Goal: Information Seeking & Learning: Learn about a topic

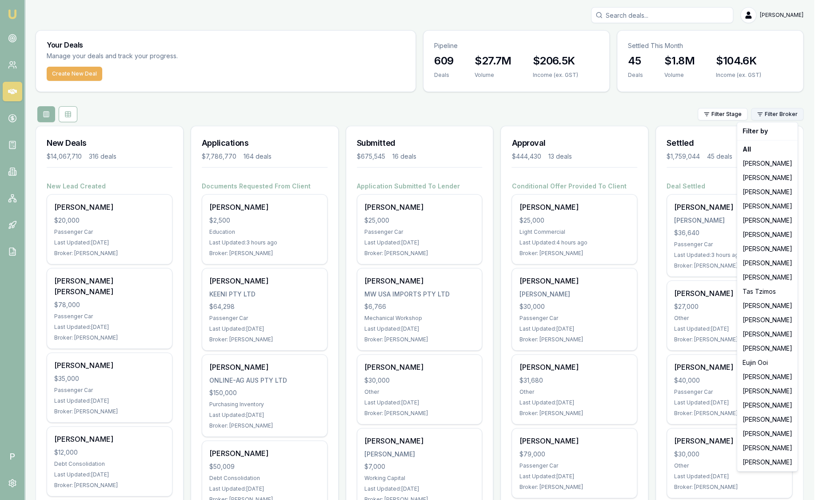
click at [772, 112] on html "Emu Broker P [PERSON_NAME] Toggle Menu Your Deals Manage your deals and track y…" at bounding box center [411, 250] width 823 height 500
click at [764, 160] on div "[PERSON_NAME]" at bounding box center [767, 163] width 57 height 14
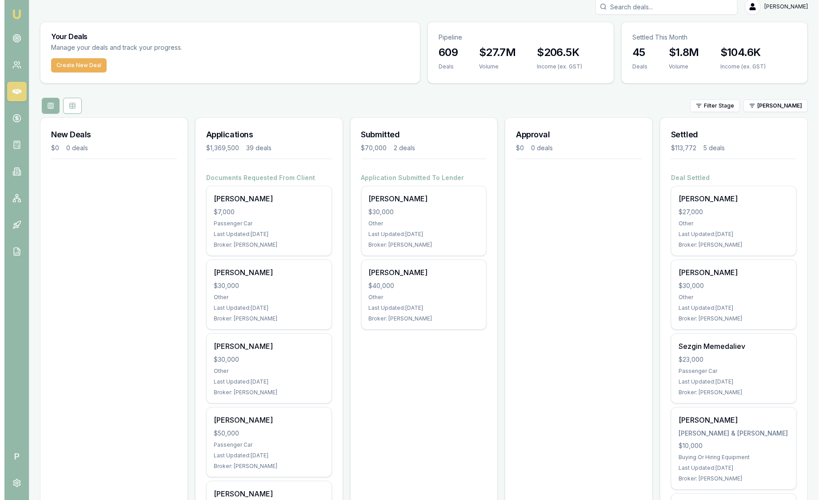
scroll to position [6, 0]
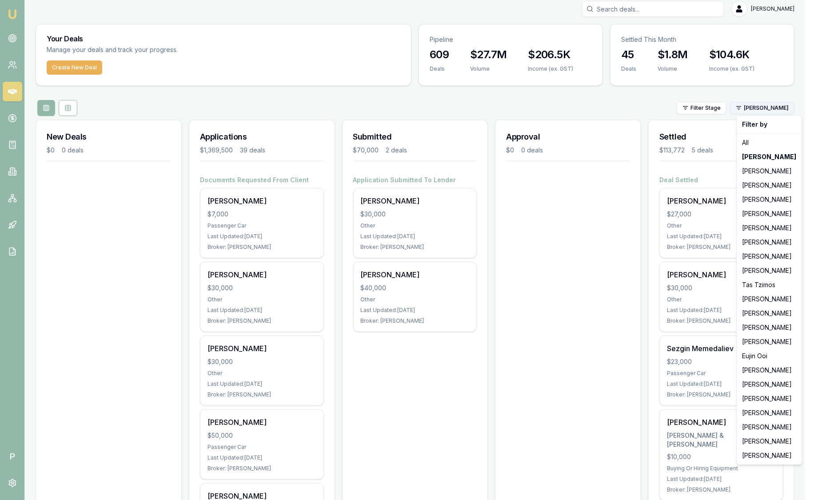
click at [785, 107] on html "Emu Broker P Sam Crouch Toggle Menu Your Deals Manage your deals and track your…" at bounding box center [407, 244] width 814 height 500
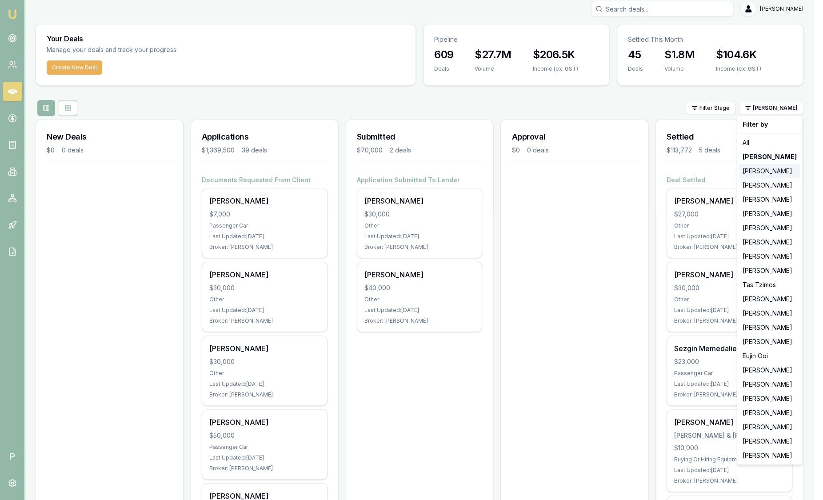
click at [761, 166] on div "[PERSON_NAME]" at bounding box center [769, 171] width 61 height 14
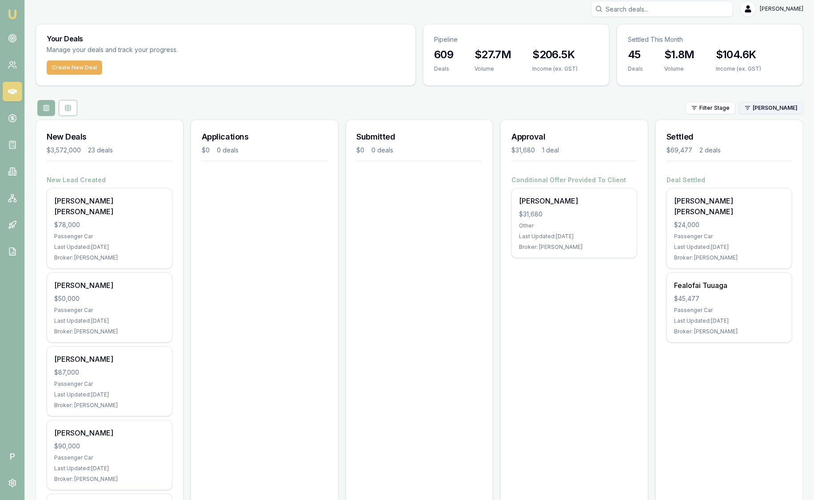
click at [777, 113] on html "Emu Broker P Sam Crouch Toggle Menu Your Deals Manage your deals and track your…" at bounding box center [407, 244] width 814 height 500
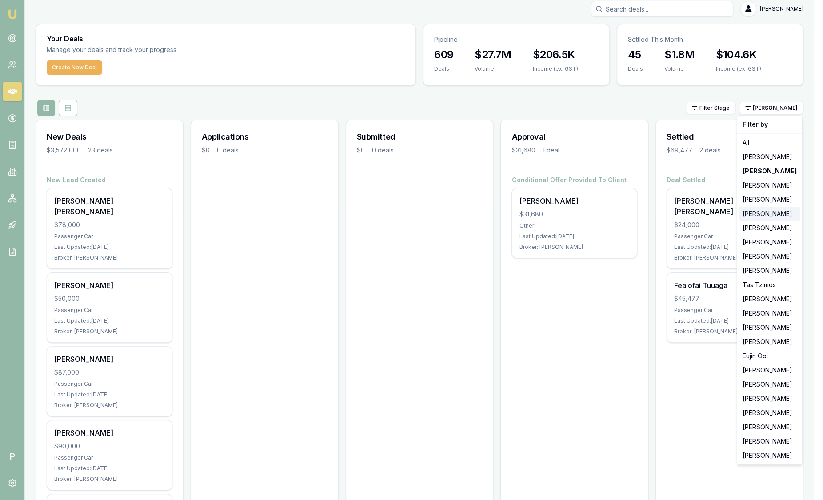
click at [761, 210] on div "[PERSON_NAME]" at bounding box center [769, 214] width 61 height 14
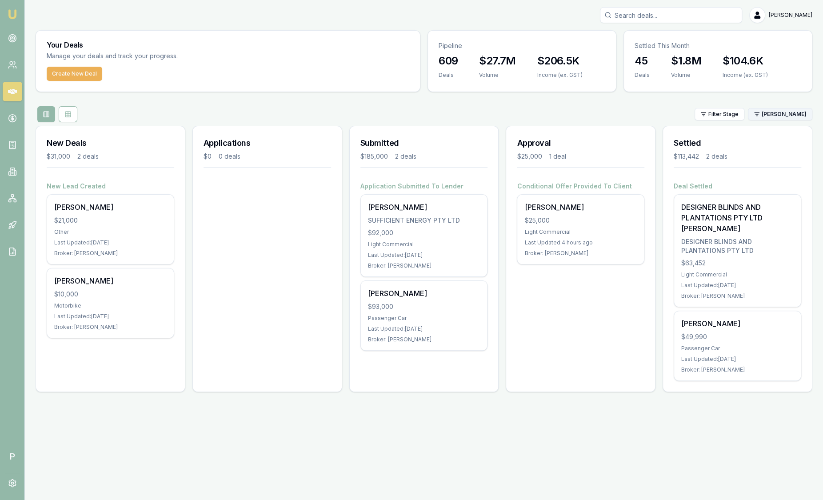
click at [789, 113] on html "Emu Broker P Sam Crouch Toggle Menu Your Deals Manage your deals and track your…" at bounding box center [411, 250] width 823 height 500
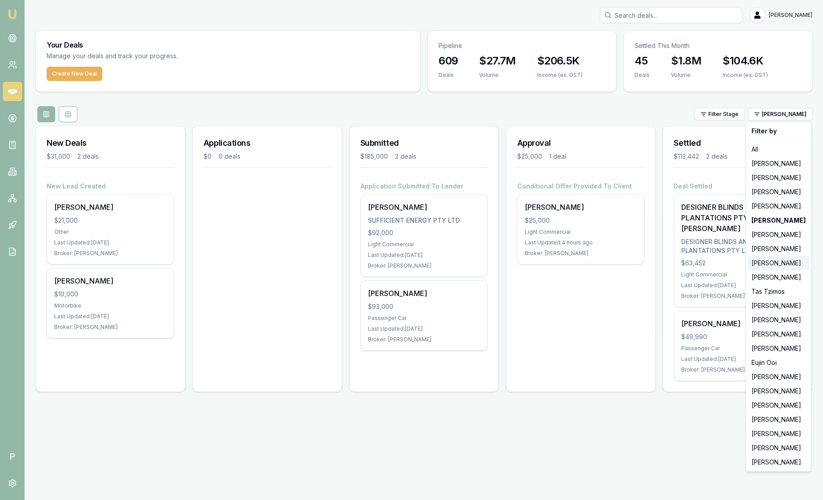
click at [787, 259] on div "[PERSON_NAME]" at bounding box center [778, 263] width 61 height 14
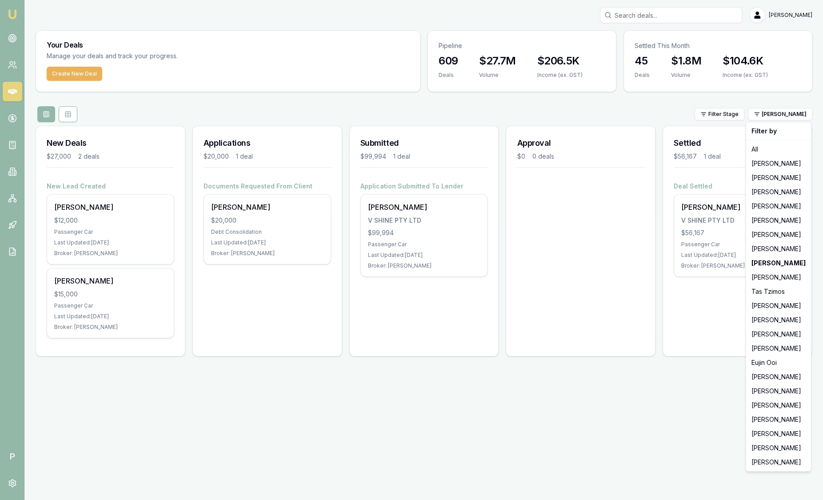
click at [787, 259] on div "Sella Silva V SHINE PTY LTD $56,167 Passenger Car Last Updated: 13 days ago Bro…" at bounding box center [737, 236] width 127 height 82
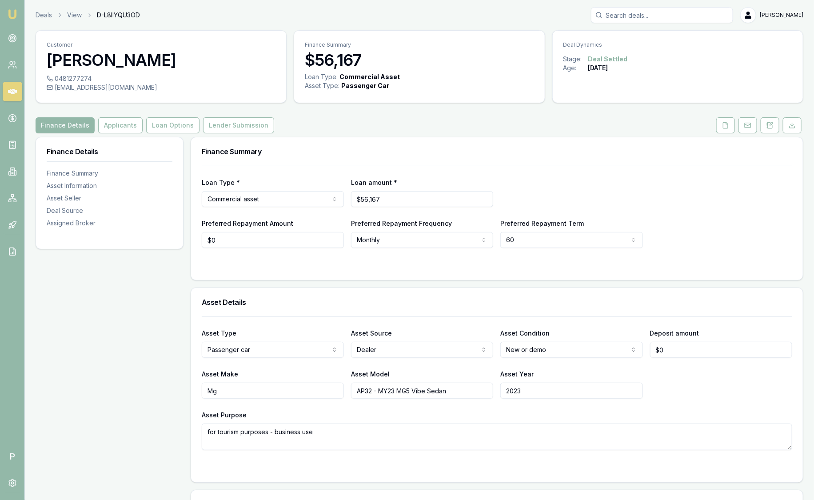
click at [53, 20] on div "Deals View D-L8IIYQU3OD Sam Crouch" at bounding box center [420, 15] width 768 height 16
click at [49, 19] on link "Deals" at bounding box center [44, 15] width 16 height 9
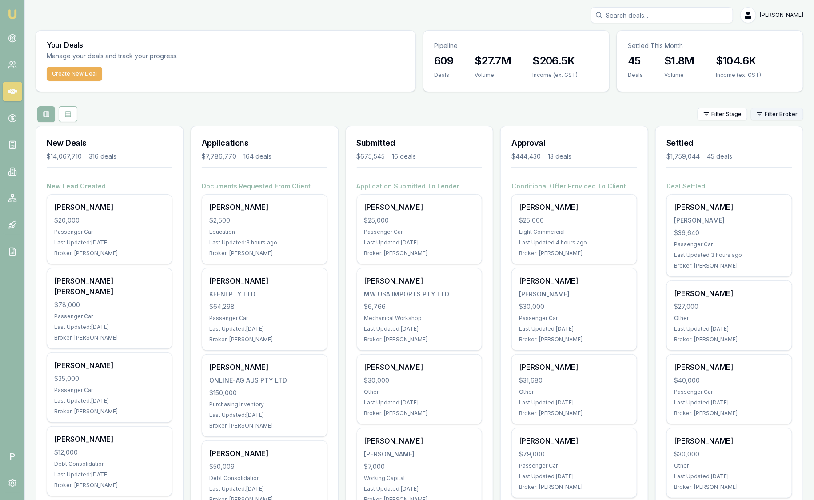
click at [793, 118] on html "Emu Broker P [PERSON_NAME] Toggle Menu Your Deals Manage your deals and track y…" at bounding box center [407, 250] width 814 height 500
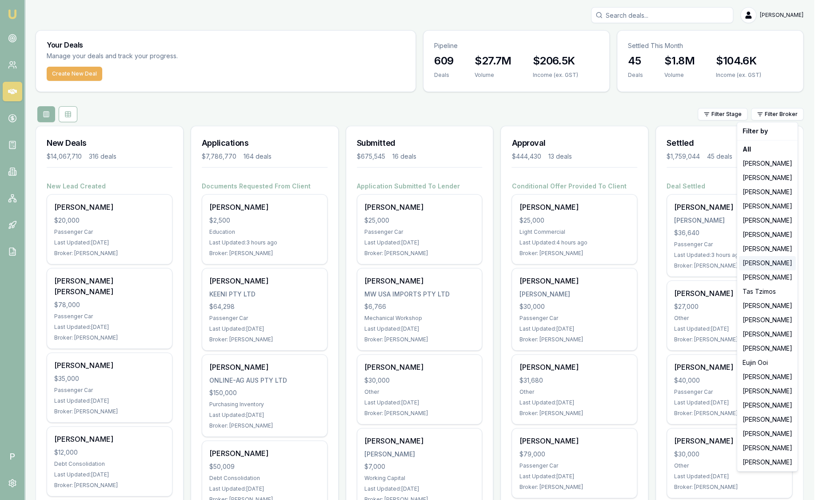
click at [764, 262] on div "[PERSON_NAME]" at bounding box center [767, 263] width 57 height 14
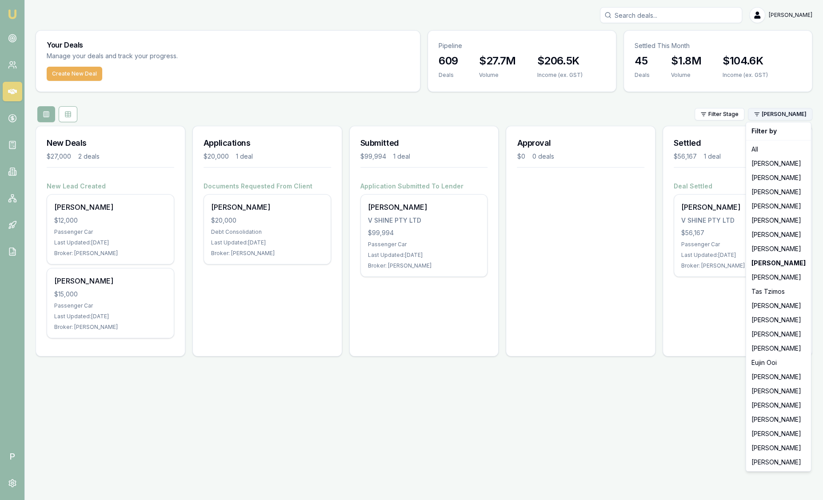
click at [787, 116] on html "Emu Broker P Sam Crouch Toggle Menu Your Deals Manage your deals and track your…" at bounding box center [411, 250] width 823 height 500
click at [776, 323] on div "[PERSON_NAME]" at bounding box center [778, 320] width 61 height 14
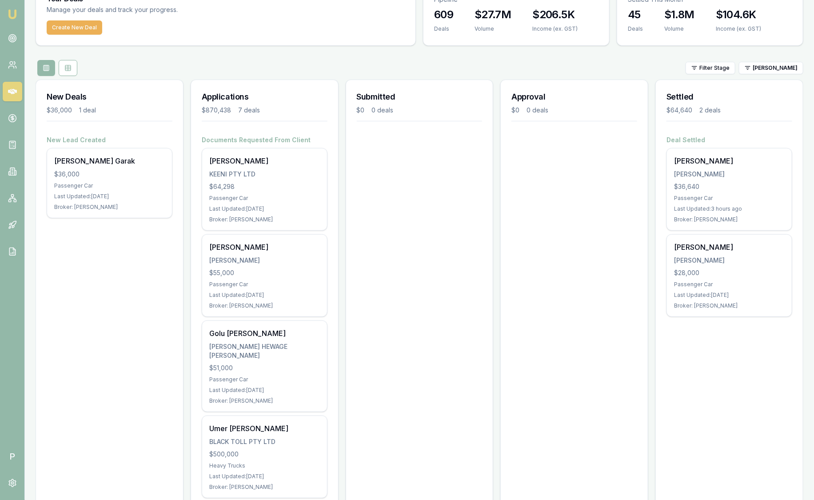
scroll to position [44, 0]
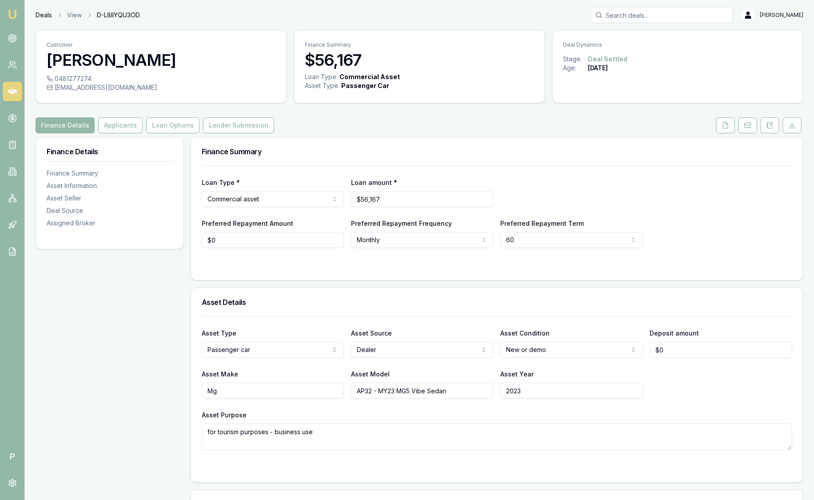
click at [51, 12] on link "Deals" at bounding box center [44, 15] width 16 height 9
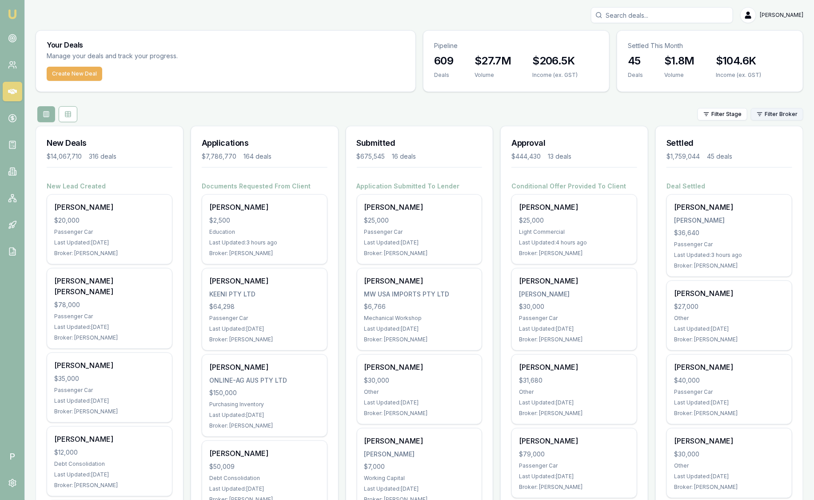
click at [787, 113] on html "Emu Broker P [PERSON_NAME] Toggle Menu Your Deals Manage your deals and track y…" at bounding box center [407, 250] width 814 height 500
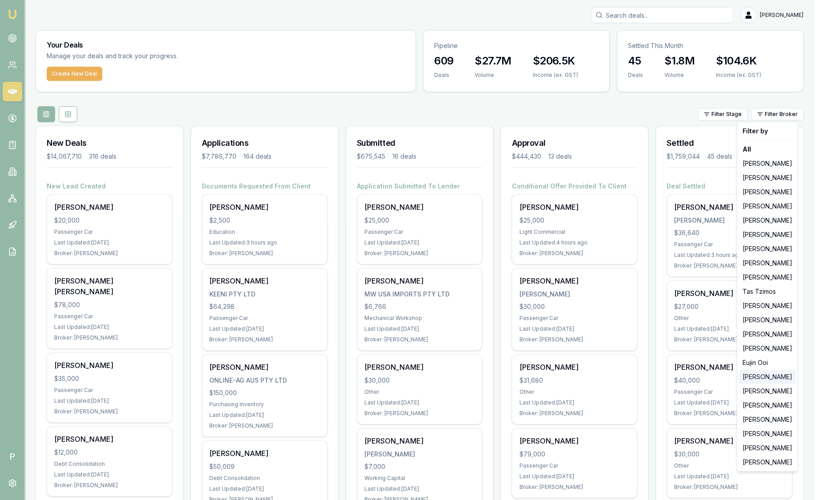
click at [754, 375] on div "[PERSON_NAME]" at bounding box center [767, 377] width 57 height 14
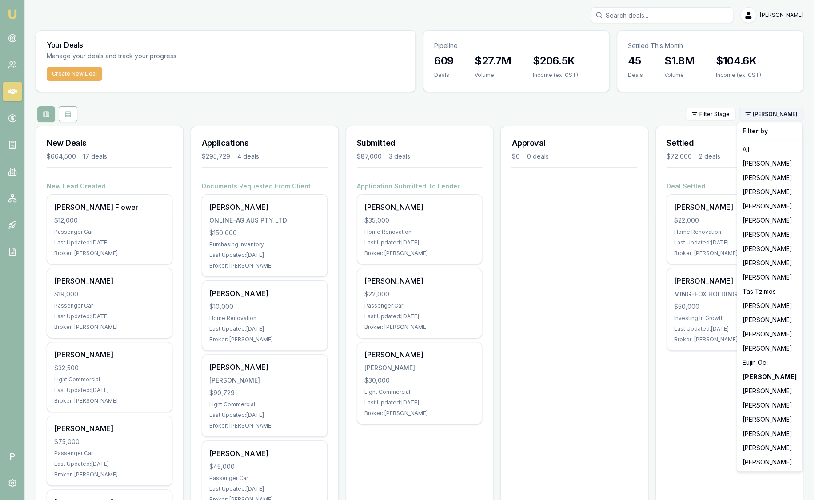
click at [769, 115] on html "Emu Broker P Sam Crouch Toggle Menu Your Deals Manage your deals and track your…" at bounding box center [411, 250] width 823 height 500
click at [758, 391] on div "[PERSON_NAME]" at bounding box center [769, 391] width 61 height 14
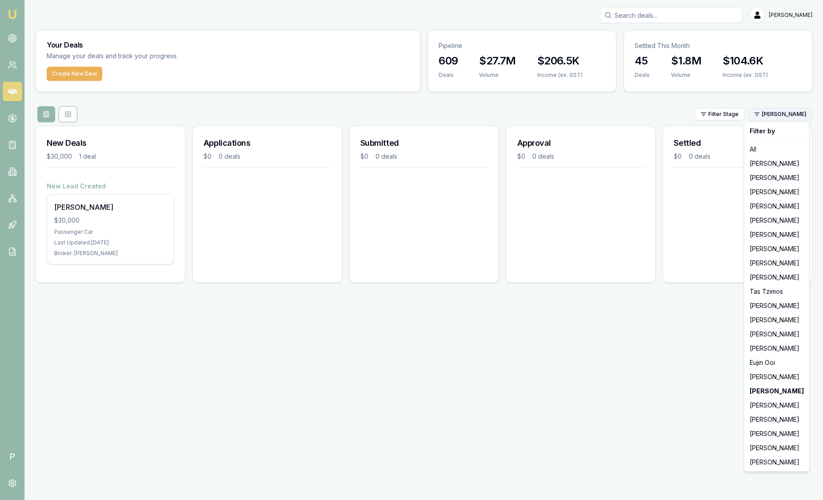
click at [776, 111] on html "Emu Broker P Sam Crouch Toggle Menu Your Deals Manage your deals and track your…" at bounding box center [411, 250] width 823 height 500
click at [763, 437] on div "[PERSON_NAME]" at bounding box center [775, 433] width 61 height 14
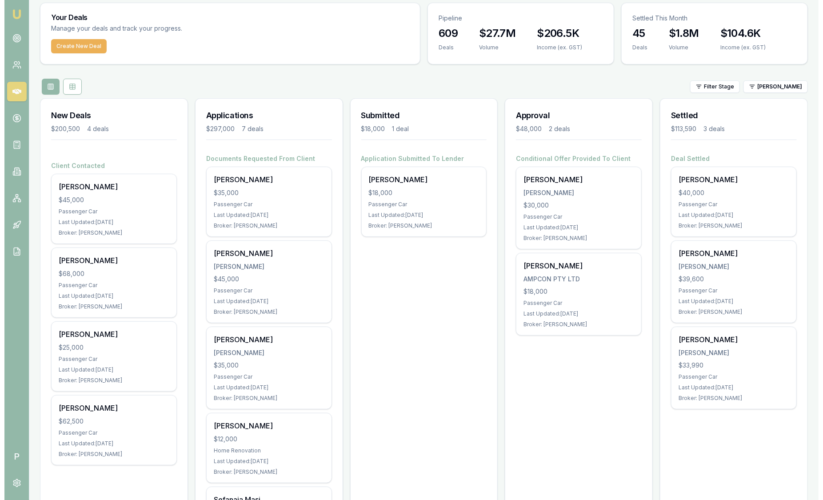
scroll to position [14, 0]
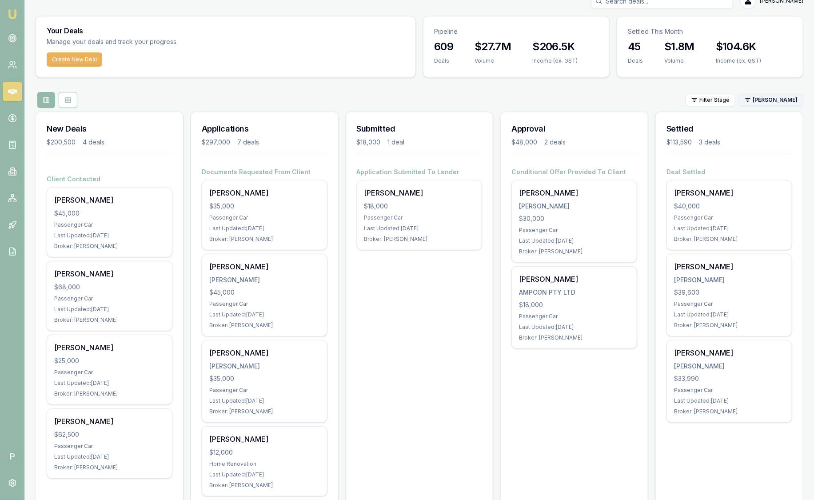
click at [774, 100] on html "Emu Broker P Sam Crouch Toggle Menu Your Deals Manage your deals and track your…" at bounding box center [407, 236] width 814 height 500
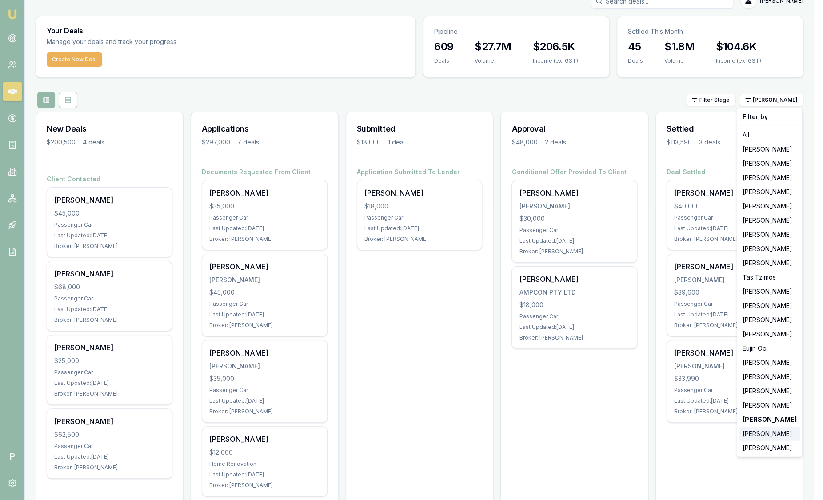
click at [776, 433] on div "[PERSON_NAME]" at bounding box center [769, 433] width 61 height 14
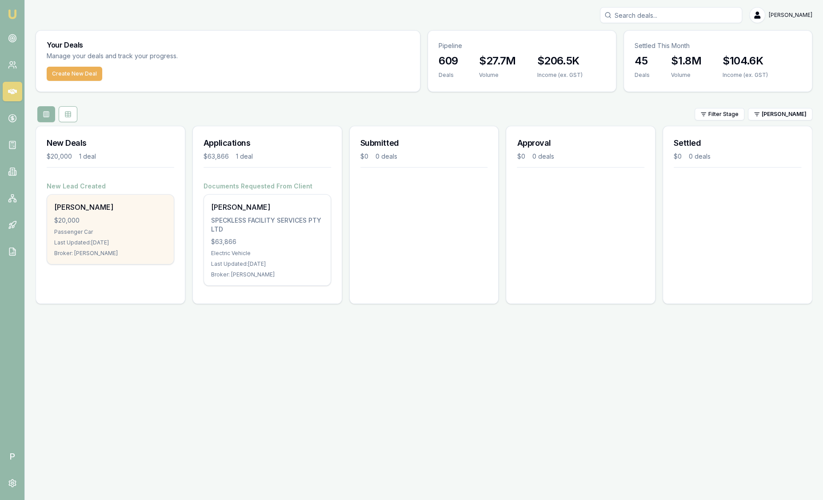
click at [106, 227] on div "Benjamin Cowley $20,000 Passenger Car Last Updated: 1 day ago Broker: Jack Arms…" at bounding box center [110, 229] width 127 height 69
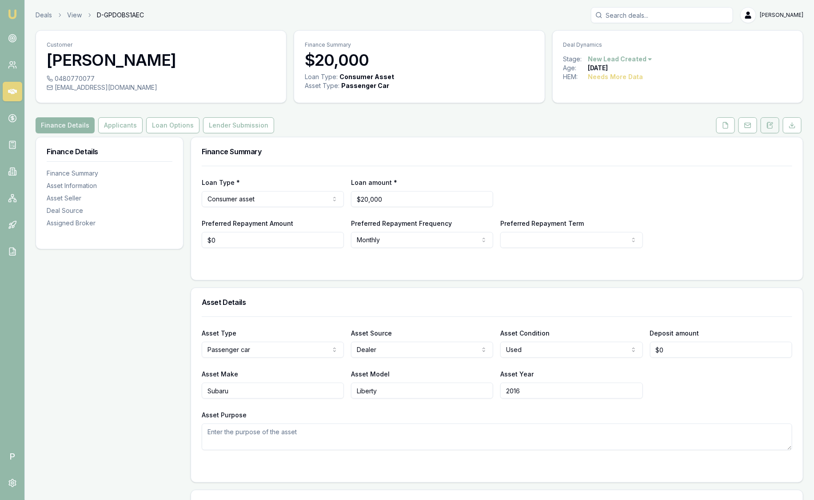
click at [770, 125] on icon at bounding box center [769, 125] width 7 height 7
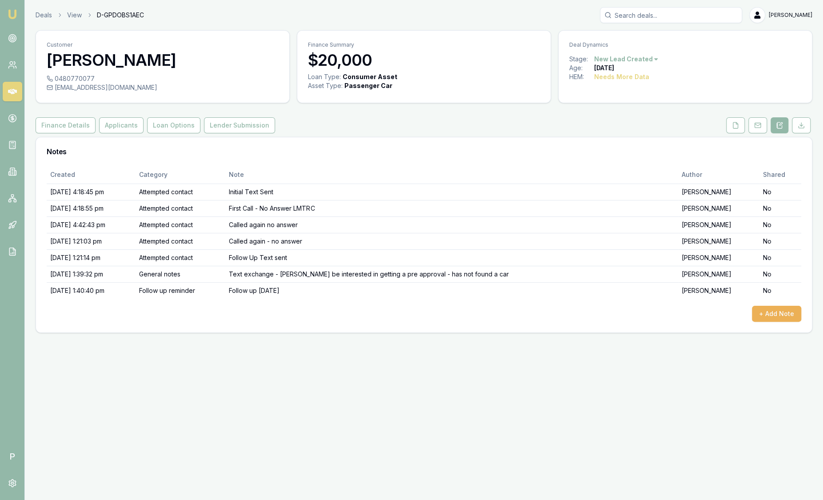
click at [770, 125] on button at bounding box center [779, 125] width 18 height 16
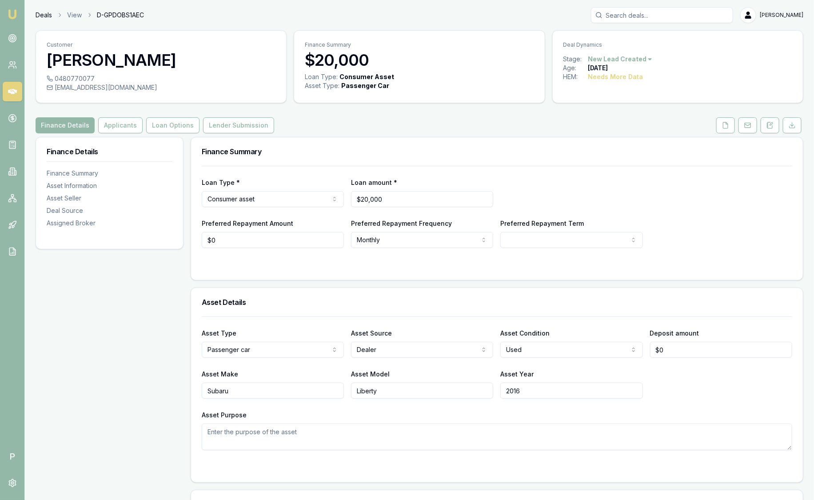
click at [44, 12] on link "Deals" at bounding box center [44, 15] width 16 height 9
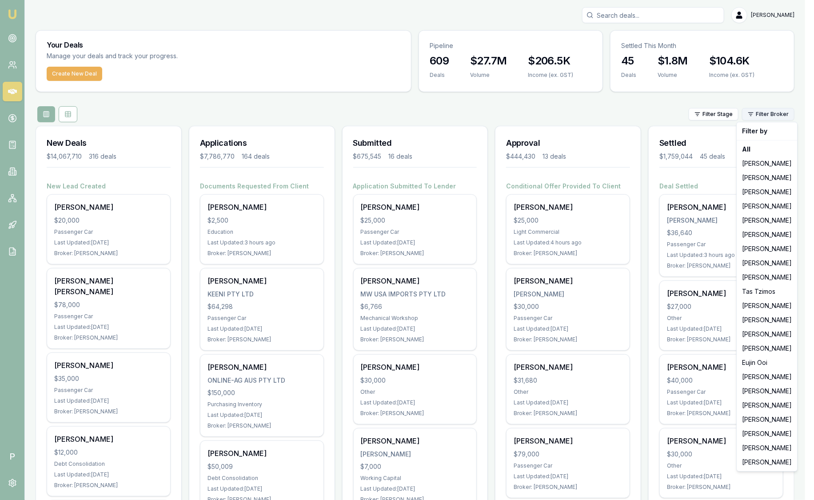
click at [780, 114] on html "Emu Broker P [PERSON_NAME] Toggle Menu Your Deals Manage your deals and track y…" at bounding box center [407, 250] width 814 height 500
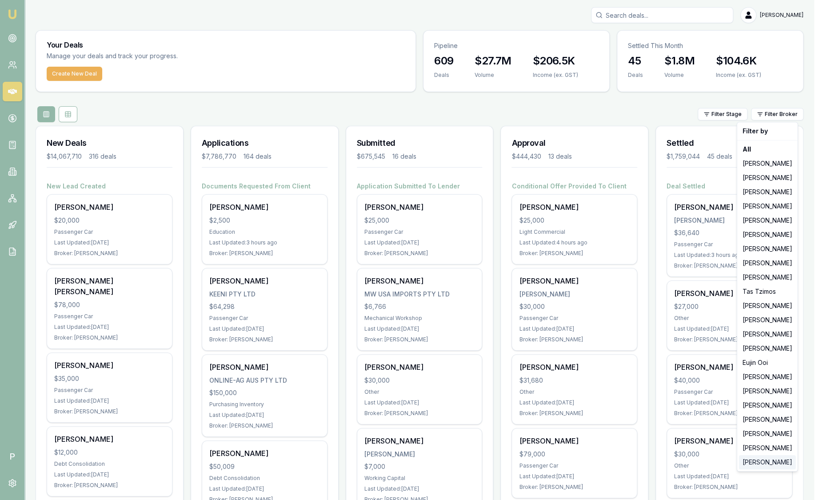
click at [757, 460] on div "[PERSON_NAME]" at bounding box center [767, 462] width 57 height 14
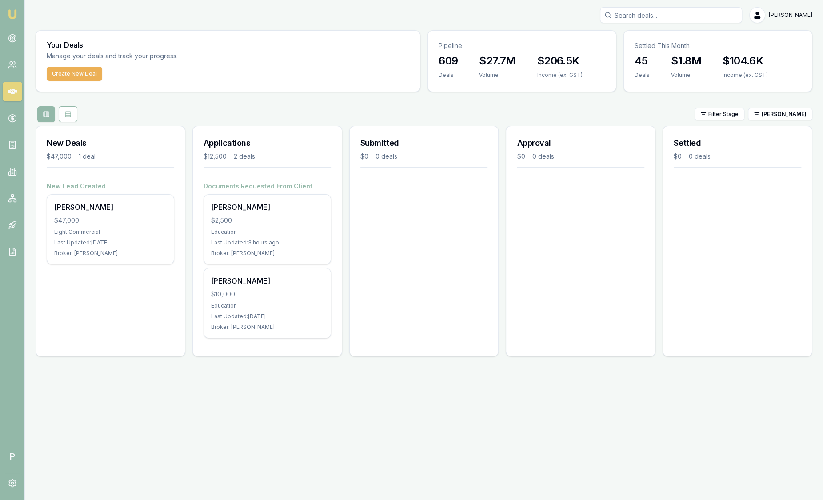
click at [757, 460] on div "Emu Broker P [PERSON_NAME] Toggle Menu Your Deals Manage your deals and track y…" at bounding box center [411, 250] width 823 height 500
